Goal: Obtain resource: Obtain resource

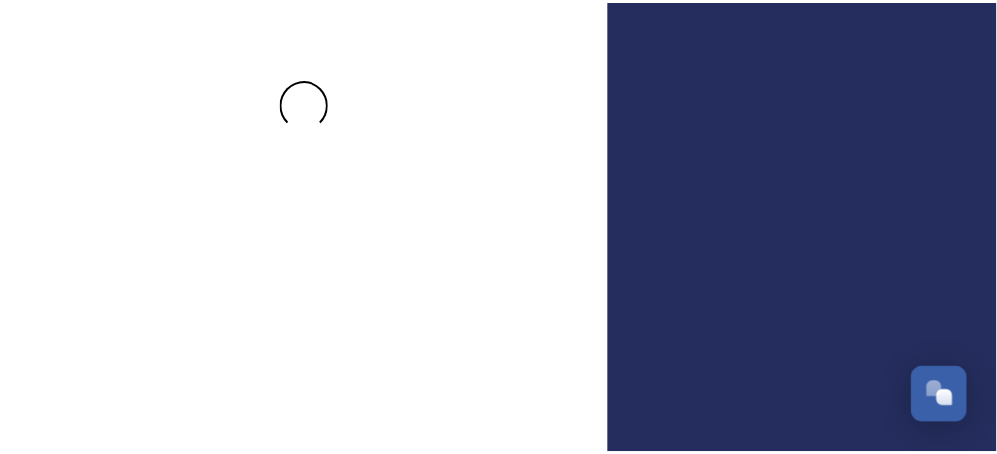
scroll to position [171, 0]
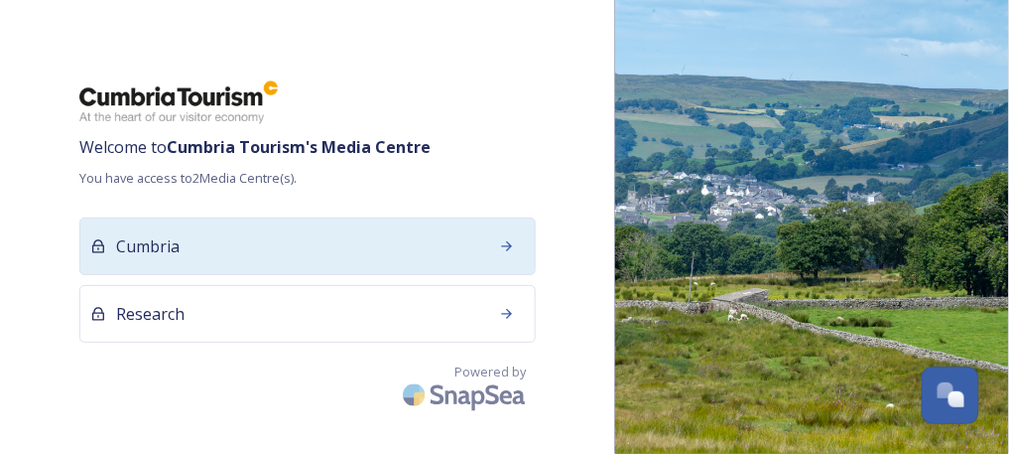
click at [223, 249] on div "Cumbria" at bounding box center [307, 246] width 457 height 58
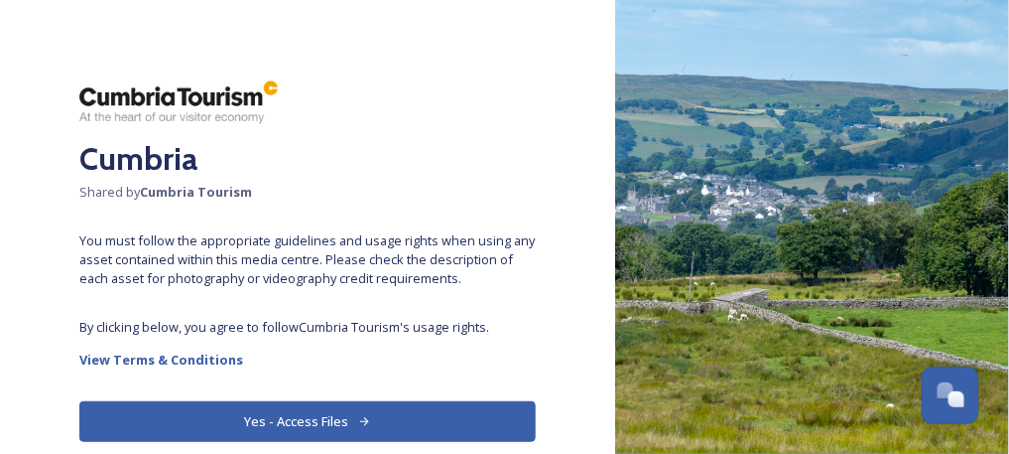
click at [271, 421] on button "Yes - Access Files" at bounding box center [307, 421] width 457 height 41
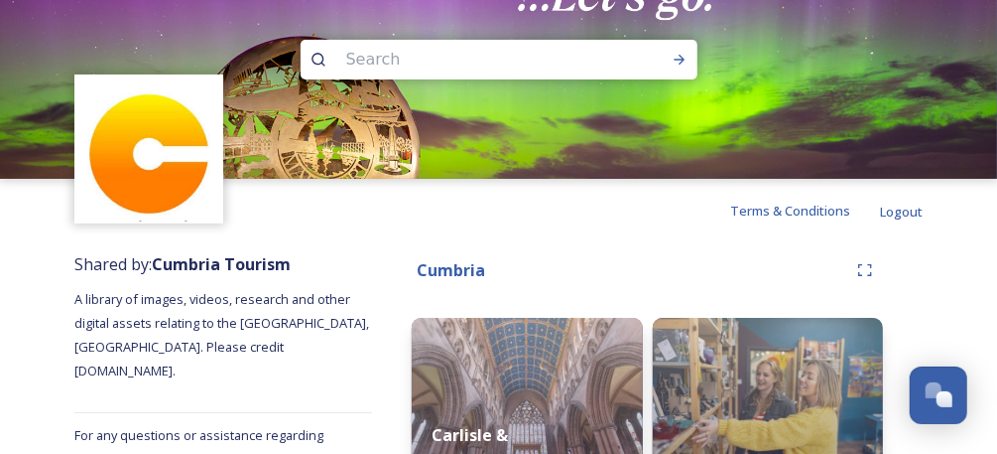
click at [429, 69] on input at bounding box center [472, 60] width 272 height 44
type input "countryside code7"
type input "countryside code"
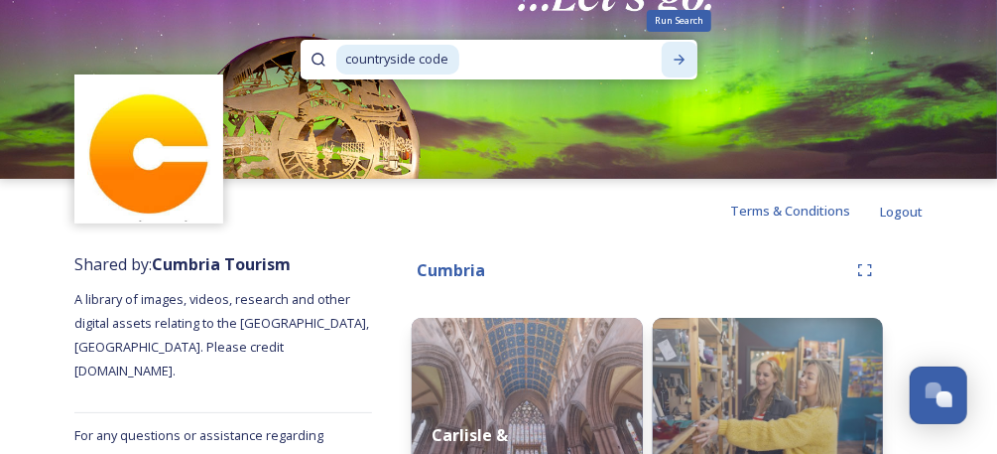
click at [675, 56] on icon at bounding box center [680, 60] width 16 height 16
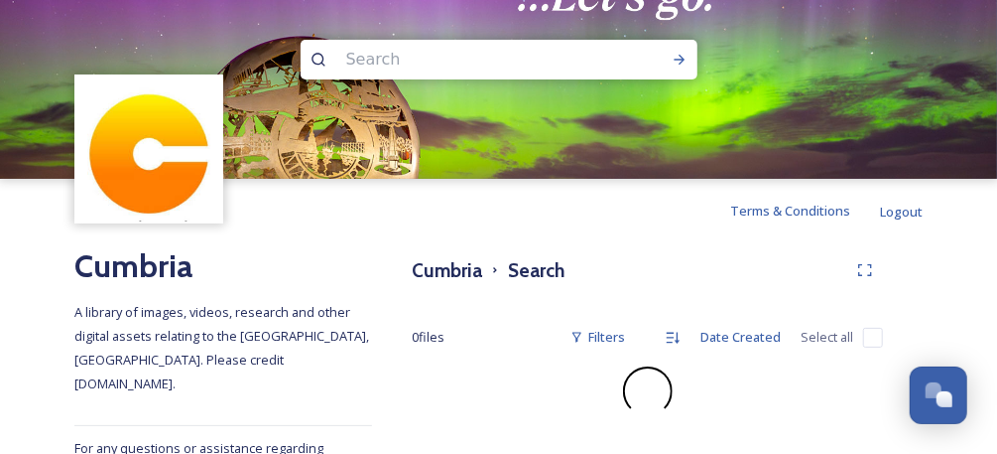
scroll to position [41, 0]
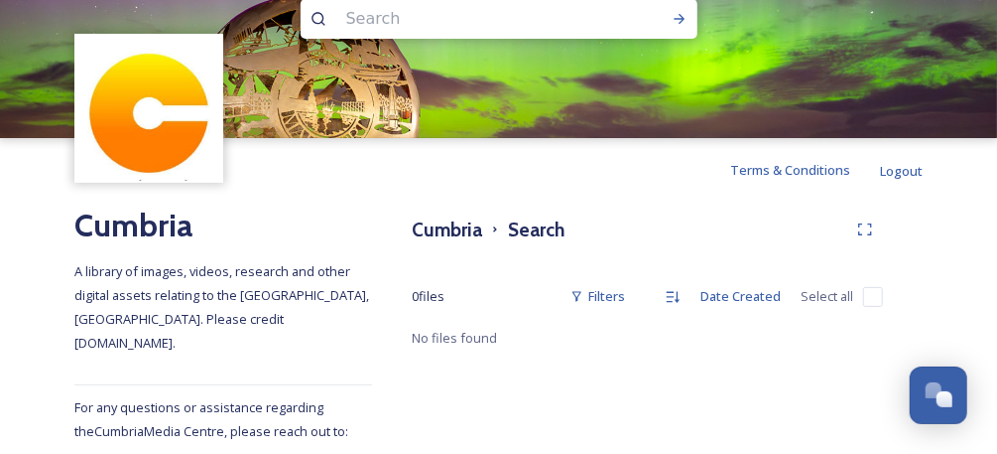
click at [422, 13] on input at bounding box center [472, 19] width 272 height 44
type input "map"
click at [679, 3] on div "Run Search" at bounding box center [680, 19] width 36 height 36
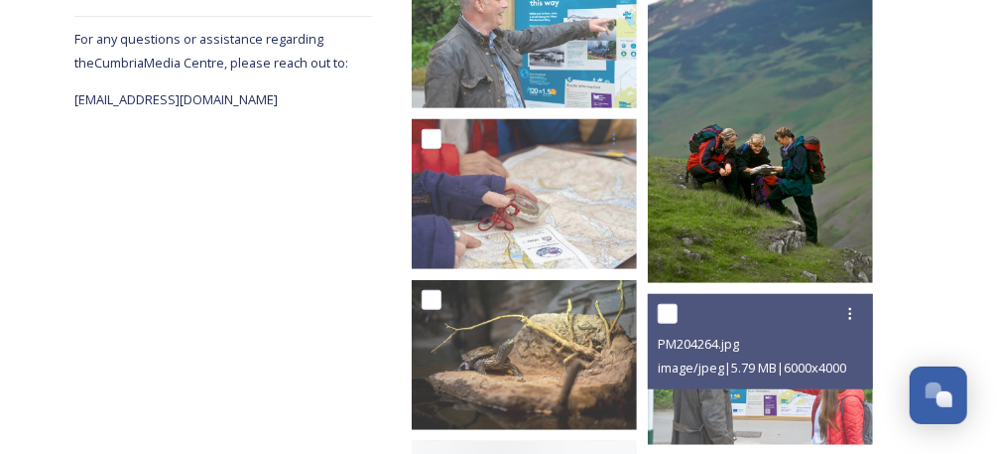
scroll to position [529, 0]
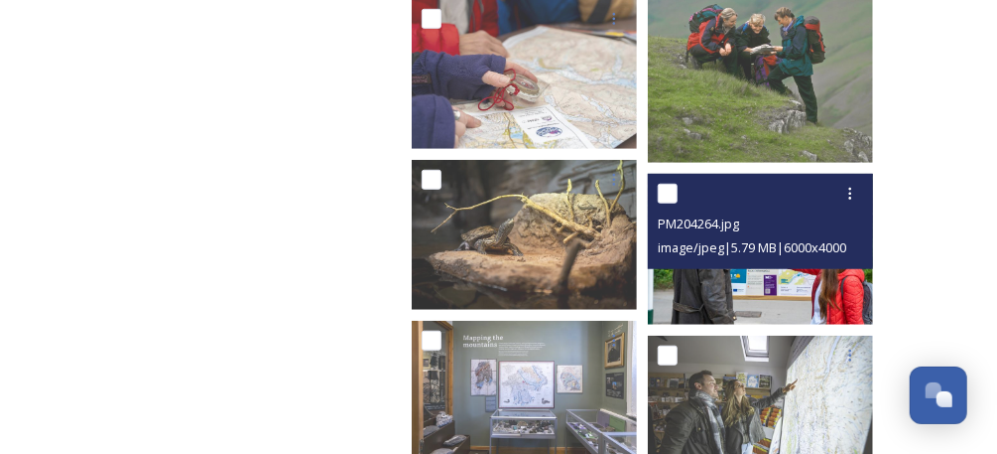
click at [842, 260] on div "PM204264.jpg image/jpeg | 5.79 MB | 6000 x 4000" at bounding box center [760, 221] width 225 height 95
click at [824, 296] on img at bounding box center [760, 249] width 225 height 150
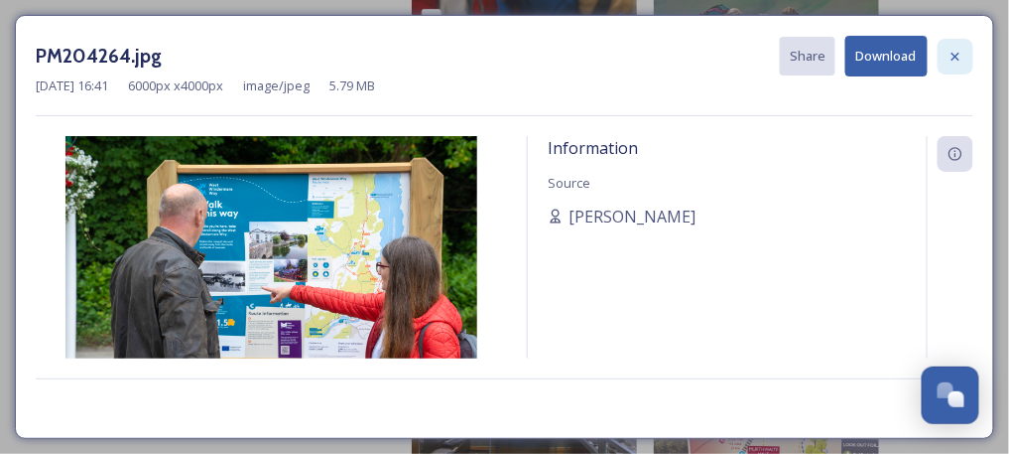
click at [953, 58] on icon at bounding box center [956, 57] width 16 height 16
